Goal: Transaction & Acquisition: Purchase product/service

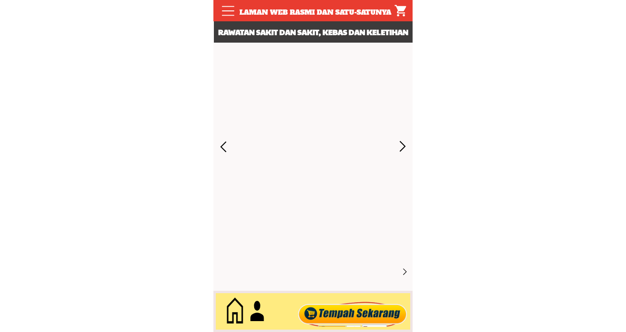
scroll to position [4295, 0]
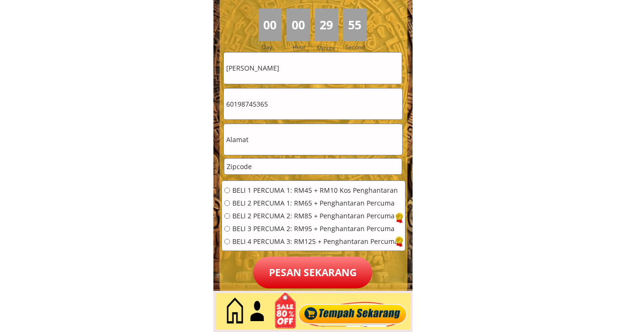
click at [227, 240] on input "radio" at bounding box center [227, 242] width 6 height 6
radio input "true"
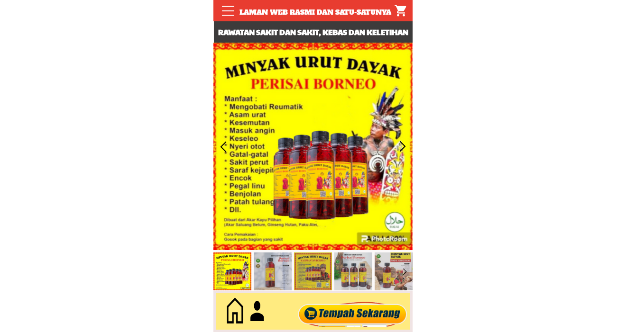
scroll to position [4295, 0]
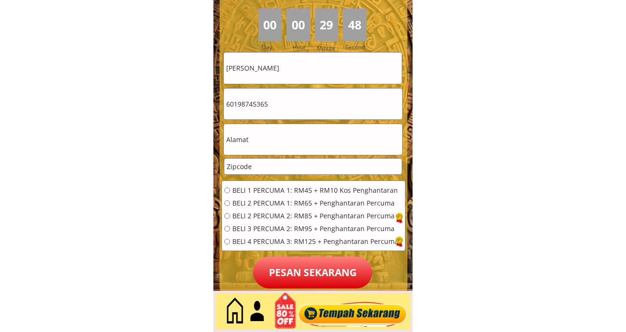
click at [278, 138] on input "text" at bounding box center [313, 139] width 178 height 31
paste input "No 722 Batu"
type input "No 722 Batu"
click at [247, 174] on div at bounding box center [313, 166] width 178 height 17
click at [245, 173] on input "number" at bounding box center [312, 167] width 177 height 16
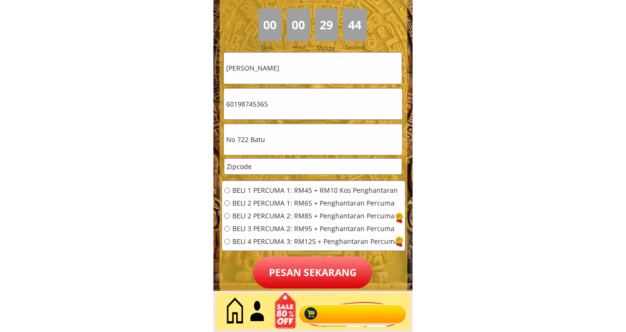
paste input "12345"
type input "12345"
click at [227, 240] on input "radio" at bounding box center [227, 242] width 6 height 6
radio input "true"
click at [280, 269] on p "Pesan sekarang" at bounding box center [312, 273] width 119 height 32
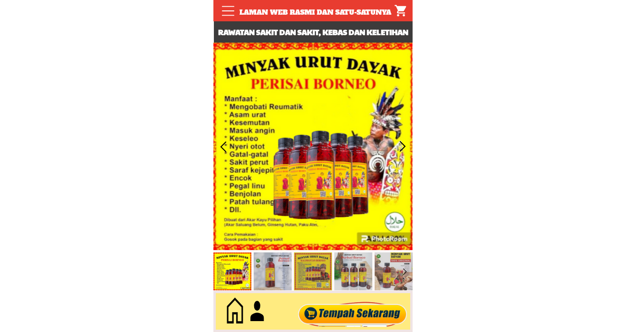
scroll to position [4295, 0]
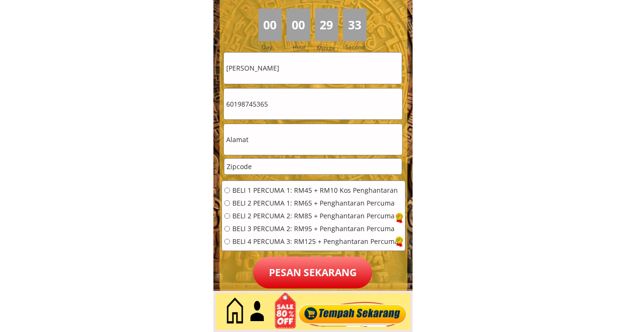
click at [275, 166] on input "number" at bounding box center [312, 167] width 177 height 16
paste input "12345"
type input "12345"
click at [248, 138] on input "text" at bounding box center [313, 139] width 178 height 31
paste input "No 722 Batu"
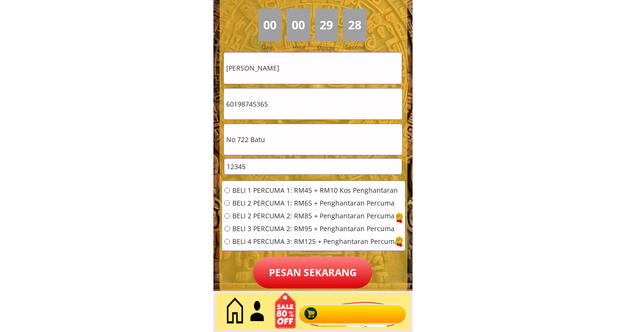
type input "No 722 Batu"
click at [226, 230] on input "radio" at bounding box center [227, 229] width 6 height 6
radio input "true"
click at [291, 265] on p "Pesan sekarang" at bounding box center [312, 273] width 119 height 32
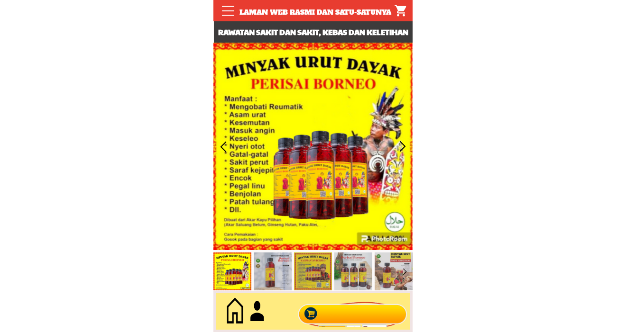
scroll to position [4295, 0]
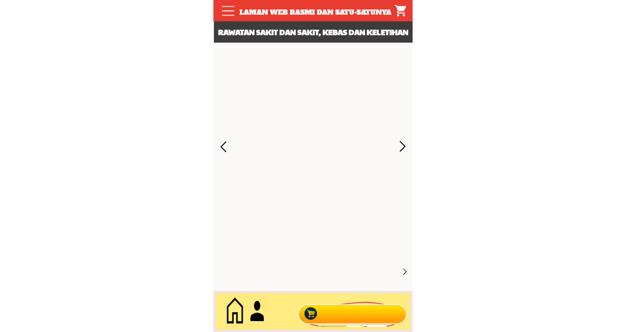
scroll to position [4295, 0]
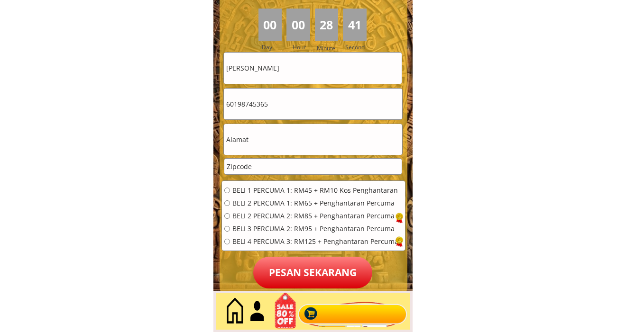
click at [276, 142] on input "text" at bounding box center [313, 139] width 178 height 31
paste input "No 722 Batu"
type input "No 722 Batu"
click at [267, 165] on input "number" at bounding box center [312, 167] width 177 height 16
paste input "12345"
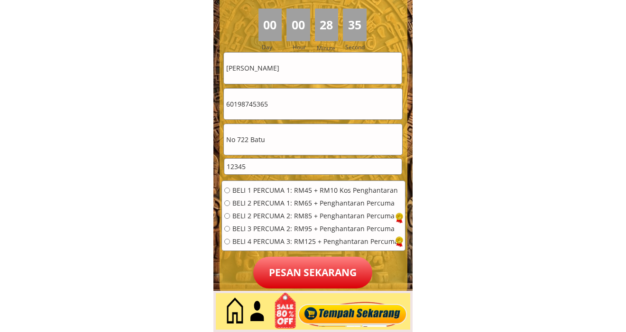
type input "12345"
click at [227, 242] on input "radio" at bounding box center [227, 242] width 6 height 6
radio input "true"
click at [279, 269] on p "Pesan sekarang" at bounding box center [312, 273] width 119 height 32
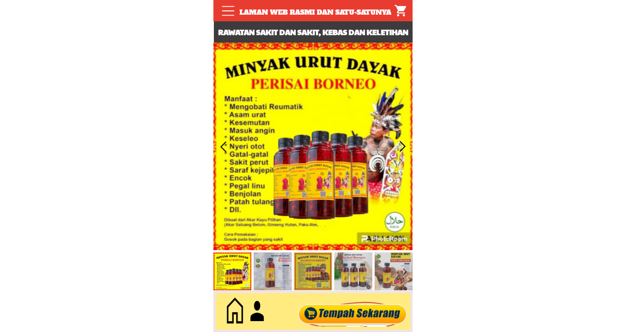
scroll to position [4295, 0]
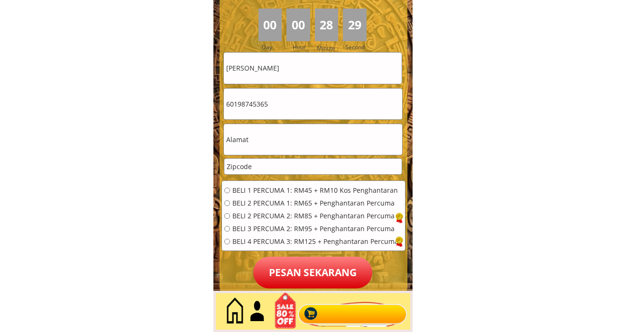
click at [278, 164] on input "number" at bounding box center [312, 167] width 177 height 16
paste input "12345"
type input "12345"
click at [255, 138] on input "text" at bounding box center [313, 139] width 178 height 31
paste input "No 722 Batu"
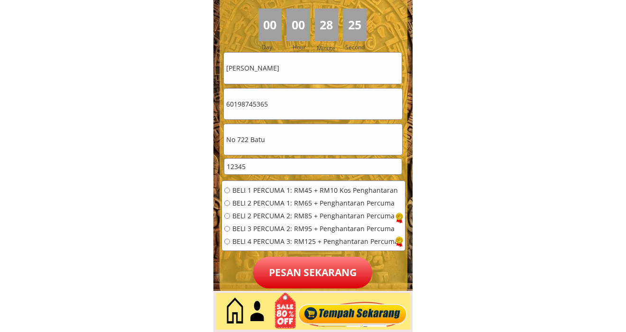
type input "No 722 Batu"
click at [228, 228] on input "radio" at bounding box center [227, 229] width 6 height 6
radio input "true"
click at [304, 268] on p "Pesan sekarang" at bounding box center [312, 273] width 119 height 32
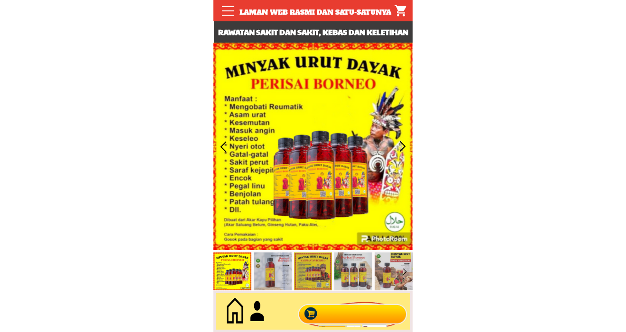
scroll to position [4295, 0]
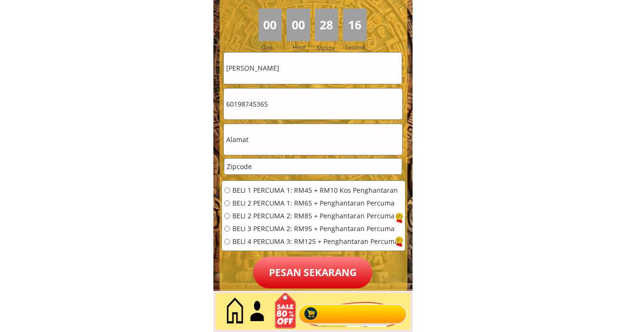
click at [271, 141] on input "text" at bounding box center [313, 139] width 178 height 31
paste input "No 722 Batu"
type input "No 722 Batu"
click at [254, 164] on input "number" at bounding box center [312, 167] width 177 height 16
paste input "12345"
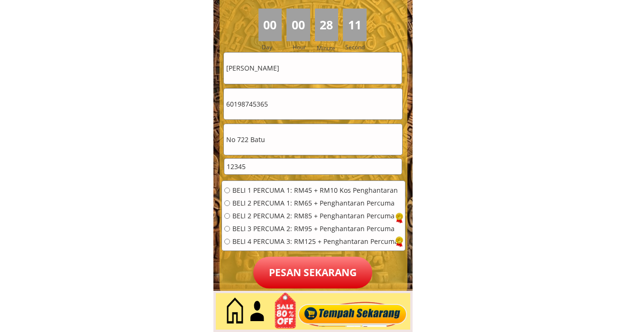
type input "12345"
click at [226, 243] on input "radio" at bounding box center [227, 242] width 6 height 6
radio input "true"
click at [277, 267] on p "Pesan sekarang" at bounding box center [312, 273] width 119 height 32
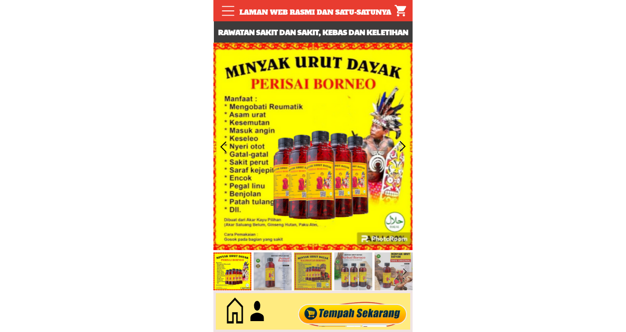
scroll to position [4295, 0]
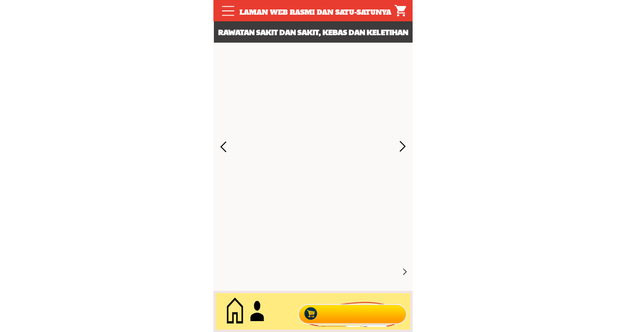
scroll to position [4295, 0]
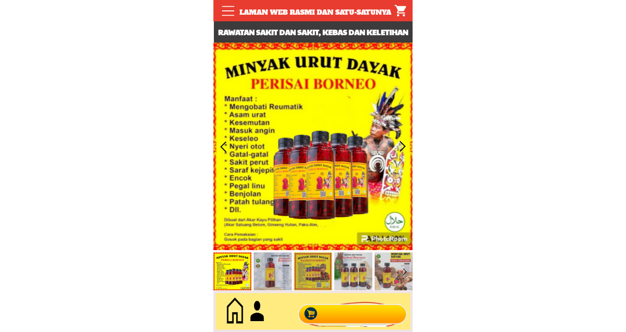
scroll to position [4295, 0]
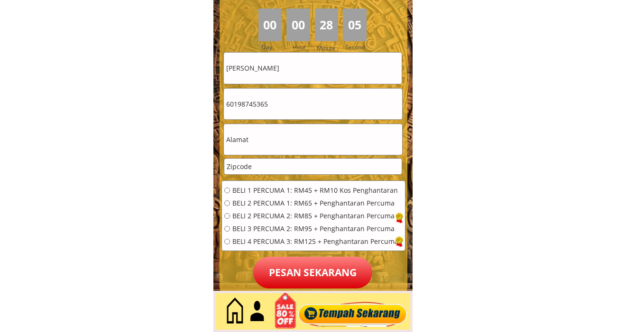
click at [254, 165] on input "number" at bounding box center [312, 167] width 177 height 16
paste input "12345"
type input "12345"
click at [248, 148] on input "text" at bounding box center [313, 139] width 178 height 31
paste input "No 722 Batu"
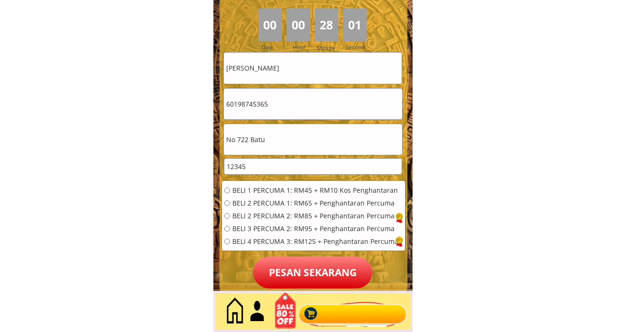
type input "No 722 Batu"
click at [231, 242] on div "BELI 4 PERCUMA 3: RM125 + Penghantaran Percuma" at bounding box center [311, 241] width 174 height 7
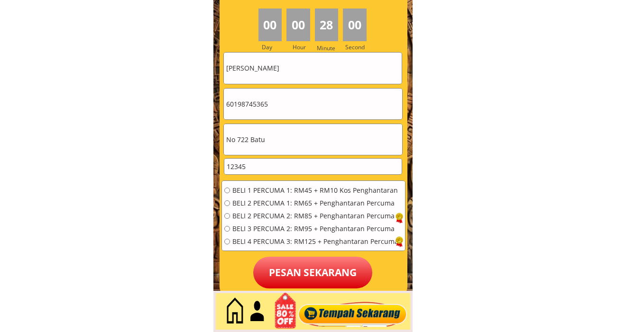
click at [221, 239] on div at bounding box center [313, 109] width 188 height 373
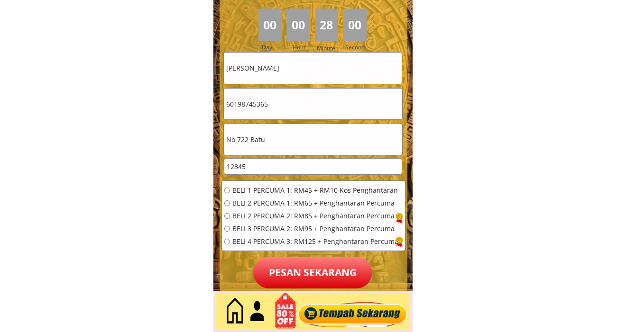
click at [223, 239] on div "BELI 1 PERCUMA 1: RM45 + RM10 Kos Penghantaran BELI 2 PERCUMA 1: RM65 + Penghan…" at bounding box center [313, 219] width 183 height 76
click at [227, 240] on input "radio" at bounding box center [227, 242] width 6 height 6
radio input "true"
click at [301, 280] on p "Pesan sekarang" at bounding box center [312, 273] width 119 height 32
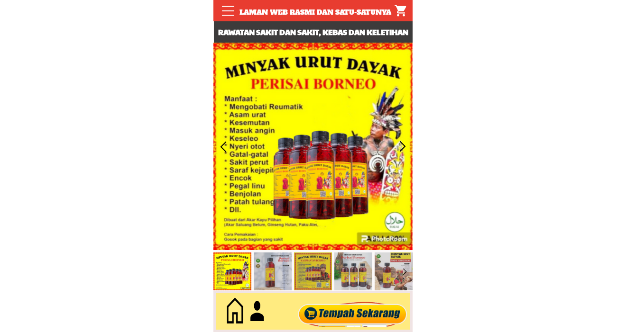
scroll to position [4295, 0]
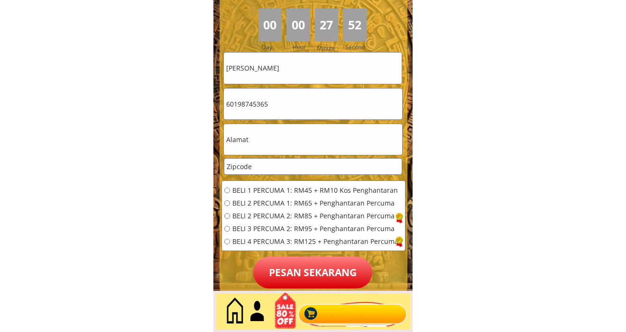
click at [261, 141] on input "text" at bounding box center [313, 139] width 178 height 31
paste input "No 722 Batu"
type input "No 722 Batu"
click at [255, 167] on input "number" at bounding box center [312, 167] width 177 height 16
paste input "12345"
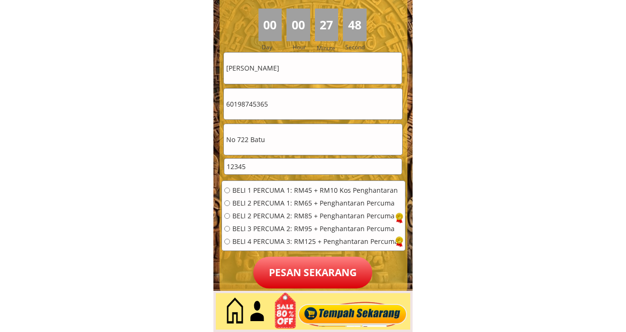
type input "12345"
click at [226, 242] on input "radio" at bounding box center [227, 242] width 6 height 6
radio input "true"
click at [286, 273] on p "Pesan sekarang" at bounding box center [312, 273] width 119 height 32
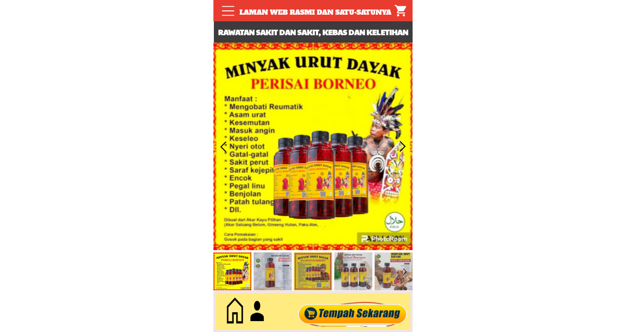
scroll to position [4295, 0]
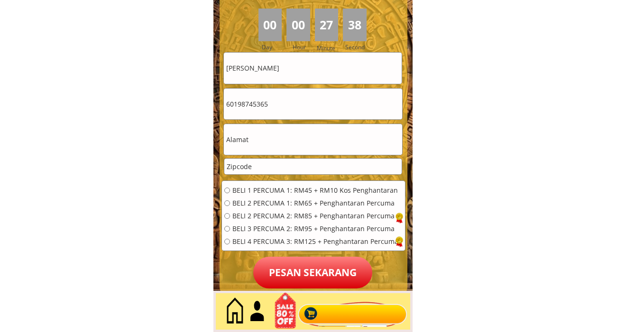
click at [283, 163] on input "number" at bounding box center [312, 167] width 177 height 16
paste input "12345"
type input "12345"
click at [257, 154] on input "text" at bounding box center [313, 139] width 178 height 31
paste input "No 722 Batu"
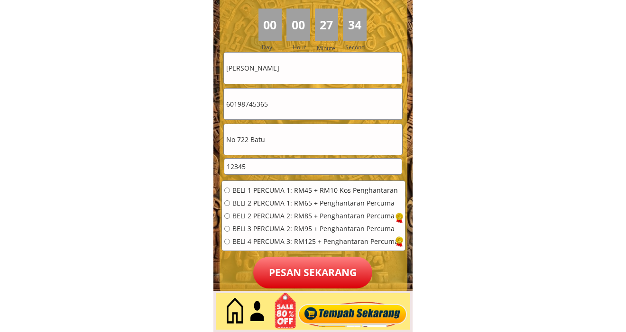
type input "No 722 Batu"
click at [232, 242] on div "BELI 4 PERCUMA 3: RM125 + Penghantaran Percuma" at bounding box center [311, 241] width 174 height 7
click at [227, 241] on input "radio" at bounding box center [227, 242] width 6 height 6
radio input "true"
click at [300, 283] on p "Pesan sekarang" at bounding box center [312, 273] width 119 height 32
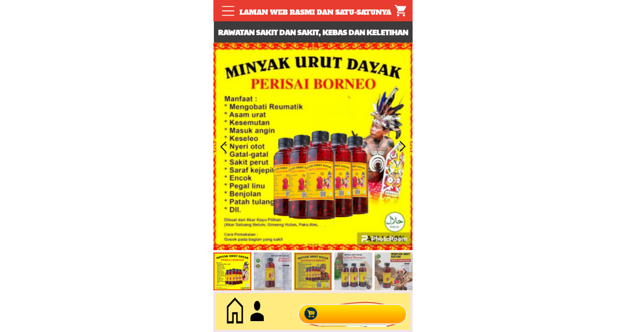
scroll to position [4295, 0]
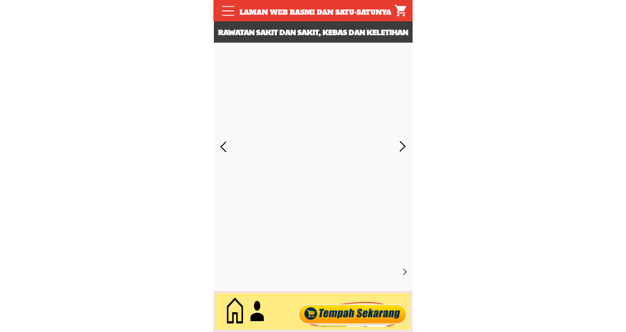
scroll to position [4295, 0]
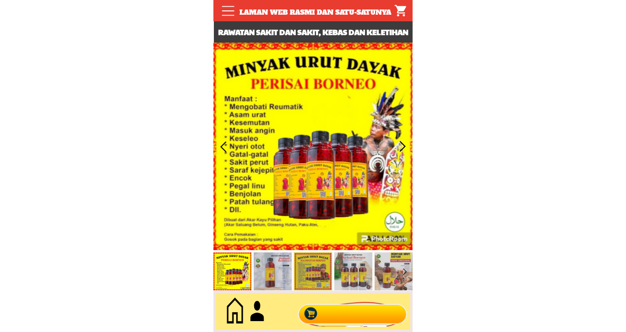
scroll to position [4295, 0]
